Goal: Navigation & Orientation: Find specific page/section

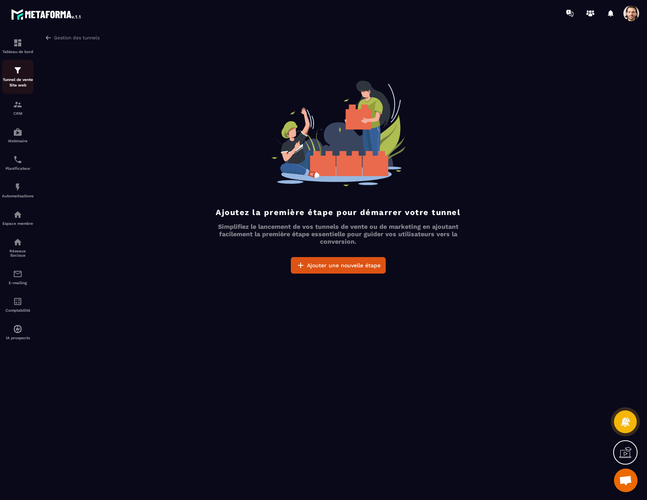
click at [16, 79] on p "Tunnel de vente Site web" at bounding box center [17, 82] width 31 height 11
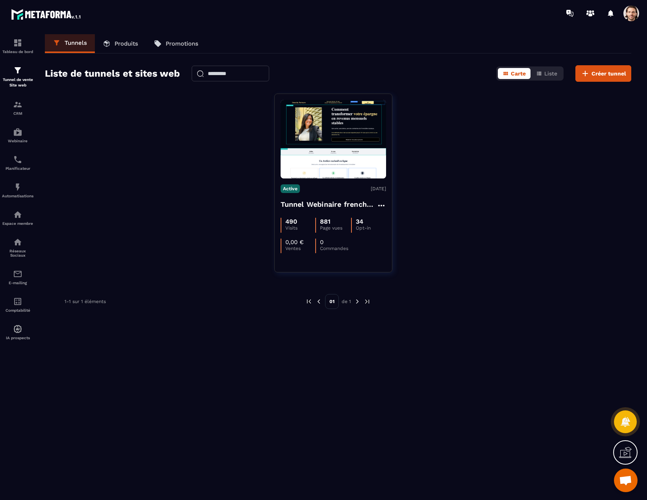
drag, startPoint x: 631, startPoint y: 12, endPoint x: 635, endPoint y: 19, distance: 8.4
click at [631, 11] on span at bounding box center [631, 14] width 16 height 16
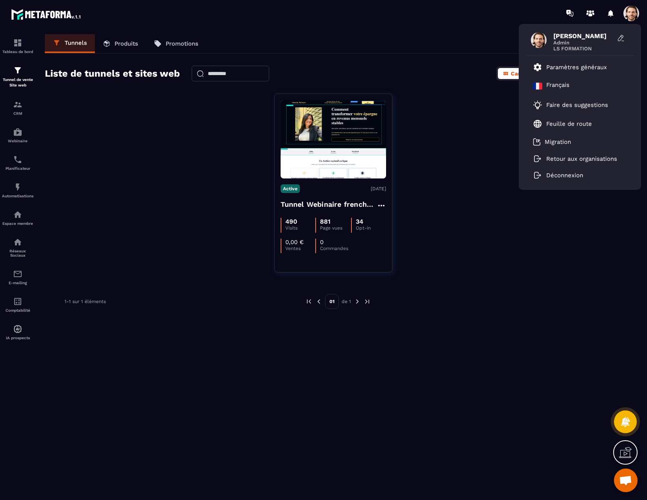
click at [633, 19] on span at bounding box center [631, 14] width 16 height 16
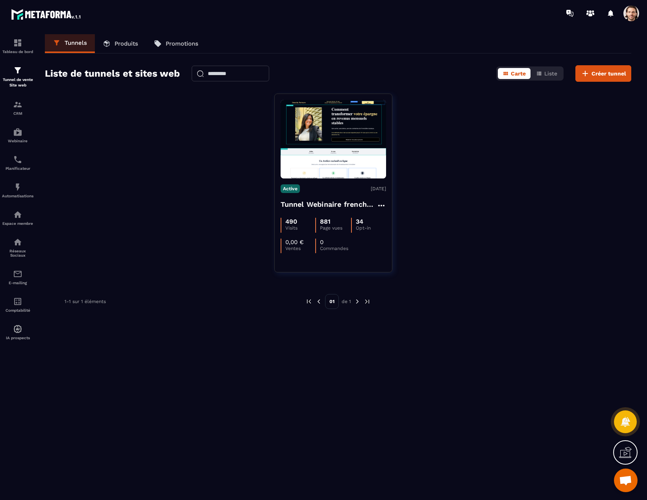
click at [633, 19] on span at bounding box center [631, 14] width 16 height 16
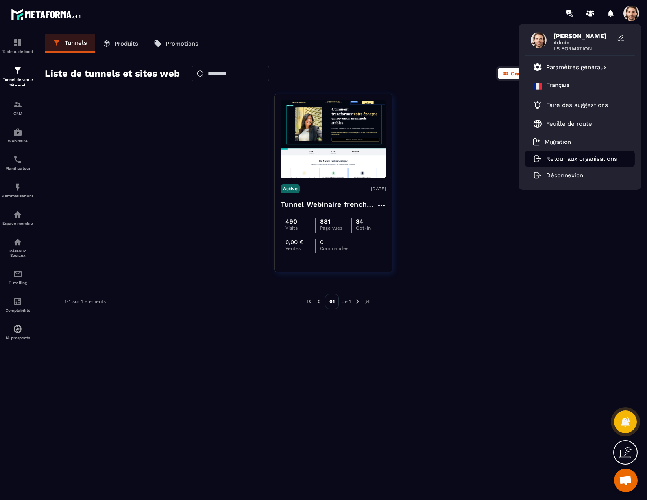
click at [556, 161] on p "Retour aux organisations" at bounding box center [581, 158] width 71 height 7
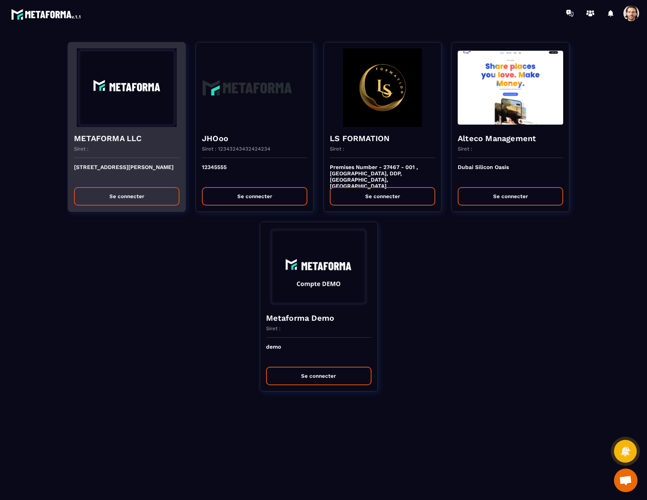
click at [116, 144] on div "METAFORMA LLC Siret :" at bounding box center [126, 142] width 117 height 31
